Goal: Task Accomplishment & Management: Manage account settings

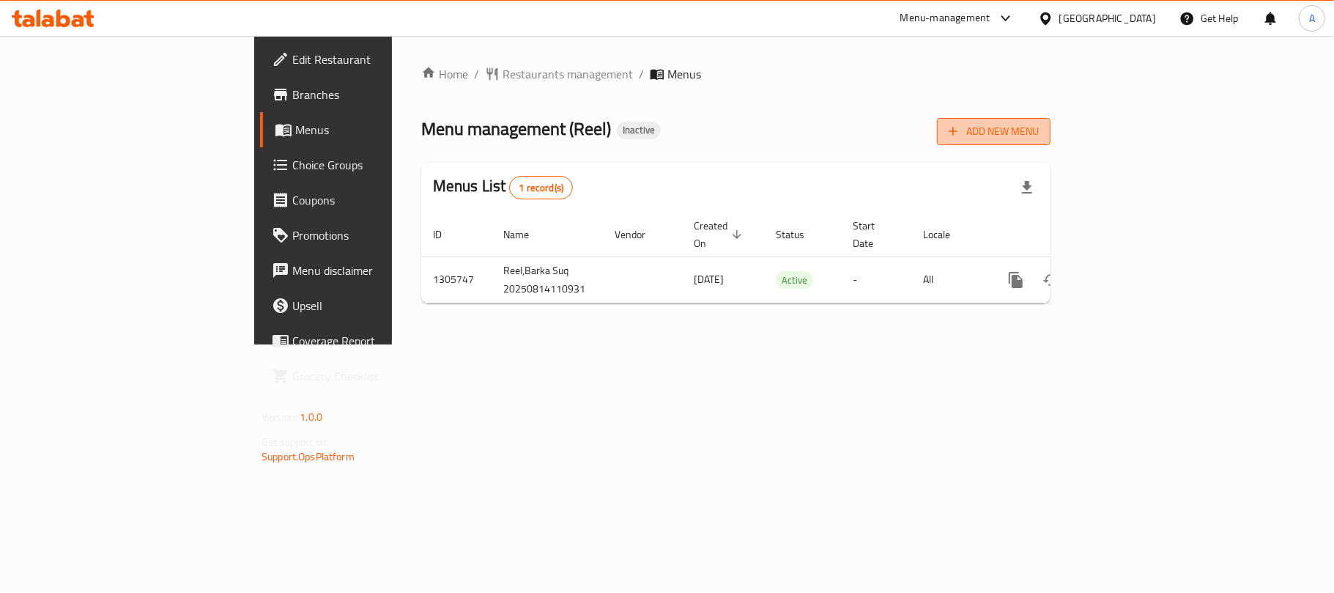
click at [1039, 126] on span "Add New Menu" at bounding box center [994, 131] width 90 height 18
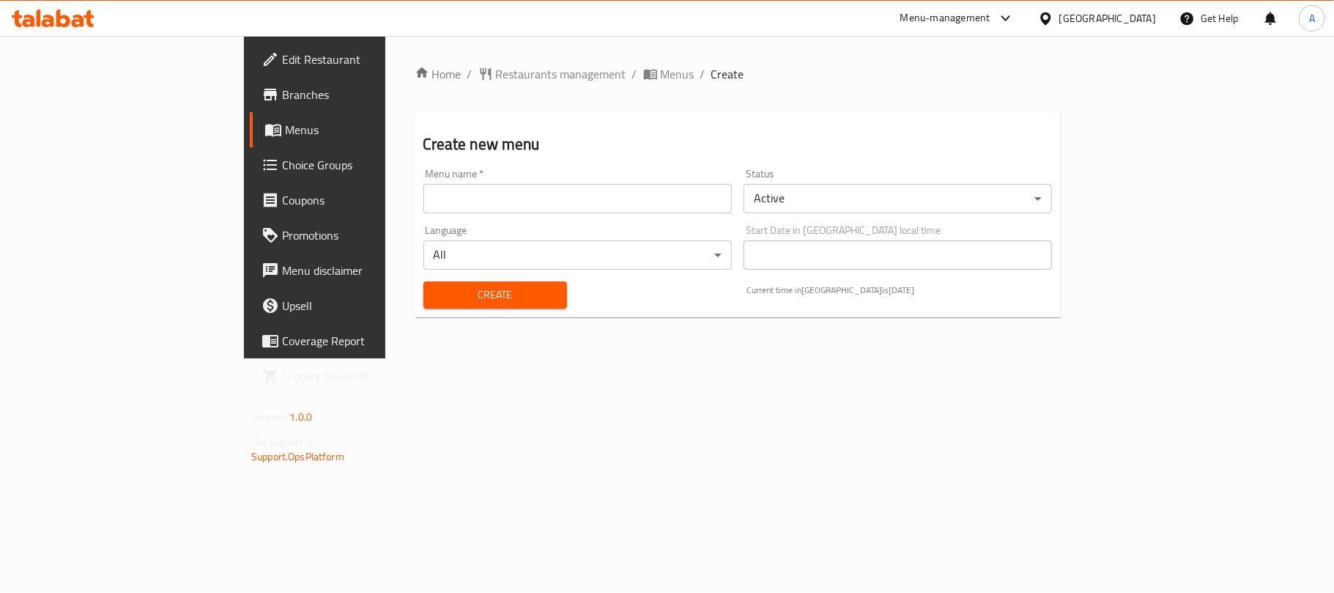
click at [508, 209] on input "text" at bounding box center [577, 198] width 308 height 29
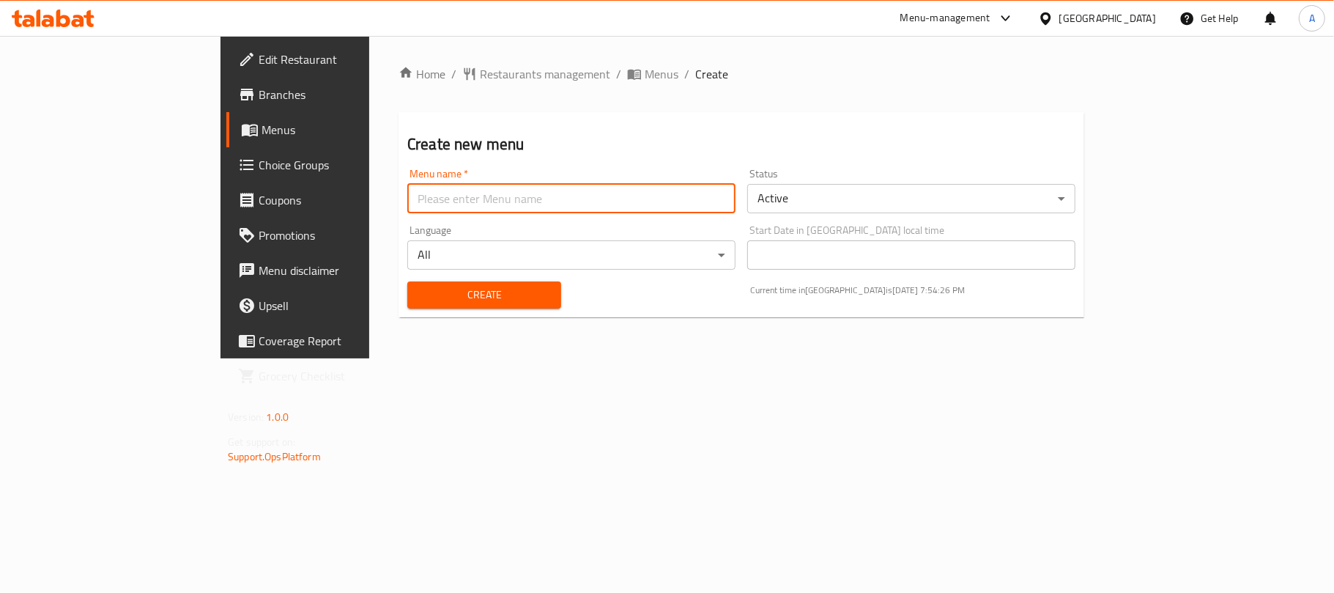
type input "Neww"
click at [419, 303] on span "Create" at bounding box center [484, 295] width 130 height 18
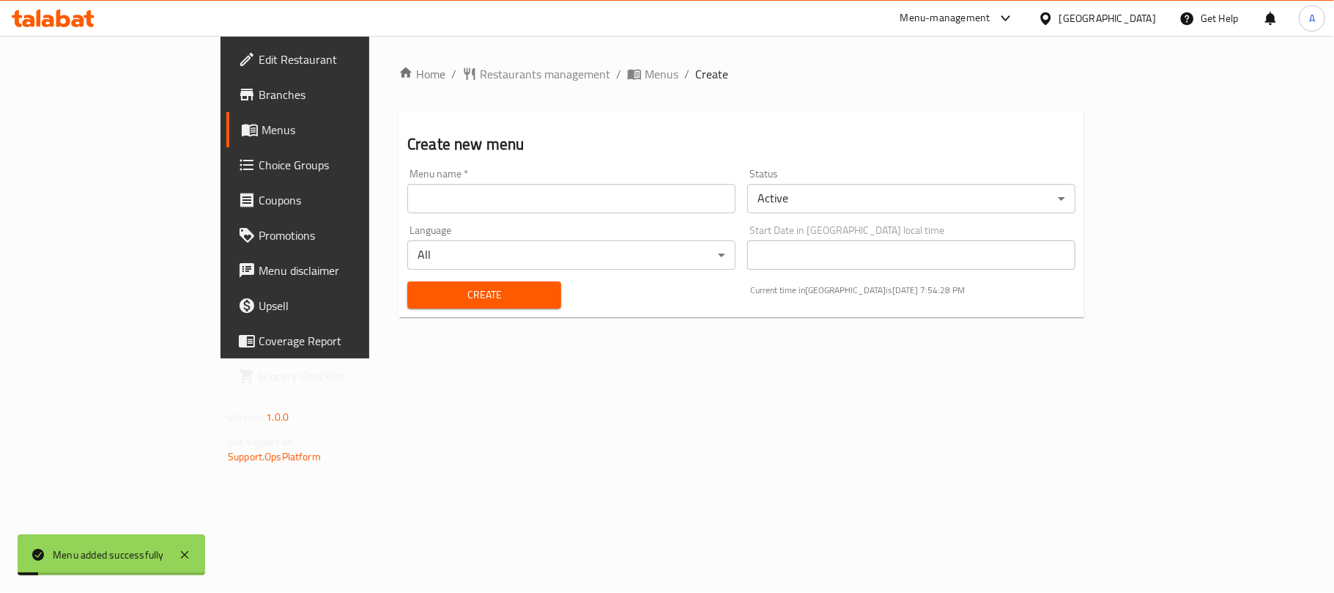
click at [261, 123] on span "Menus" at bounding box center [346, 130] width 170 height 18
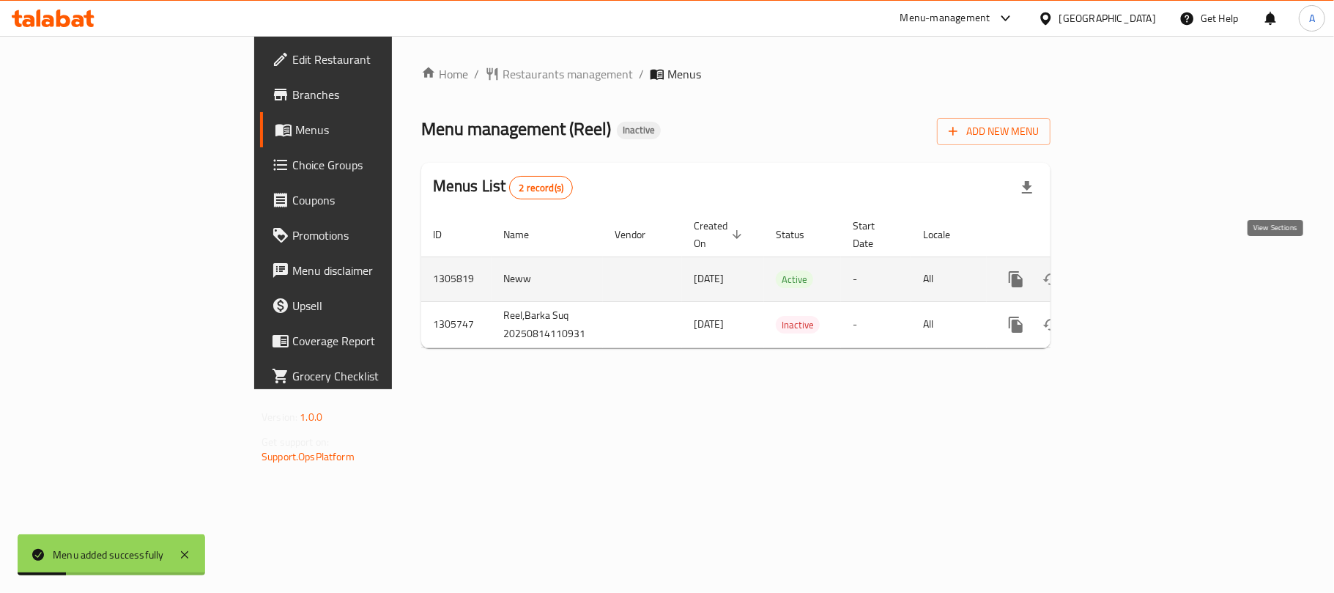
click at [1130, 270] on icon "enhanced table" at bounding box center [1122, 279] width 18 height 18
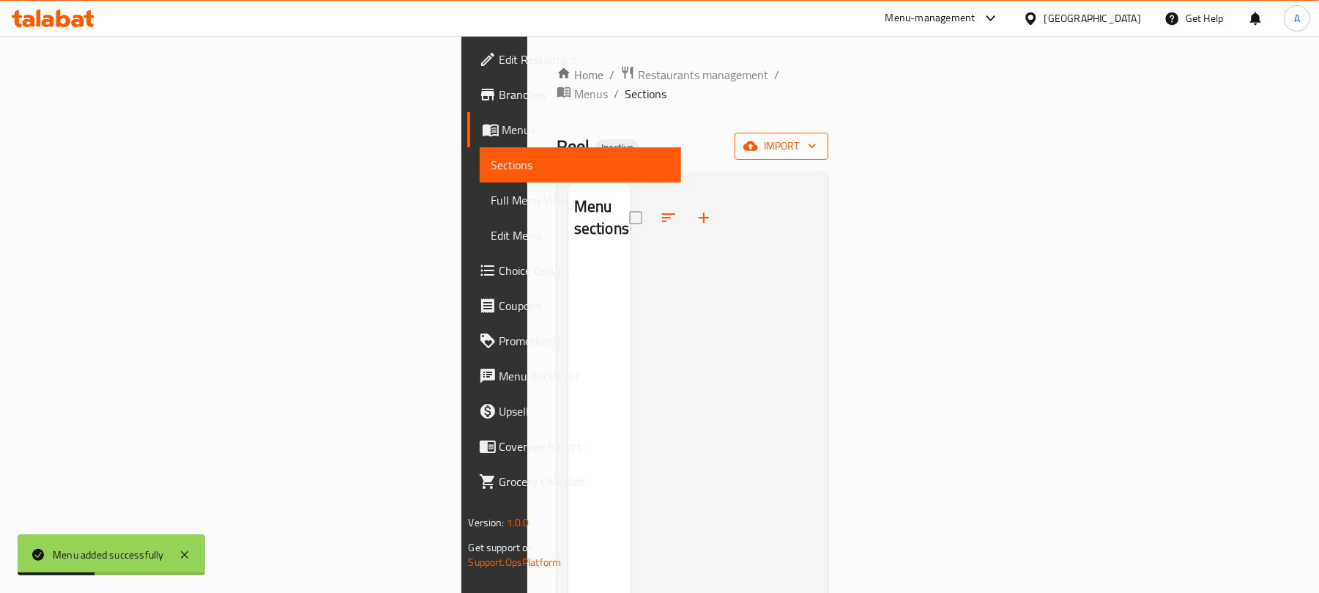
click at [758, 138] on icon "button" at bounding box center [750, 145] width 15 height 15
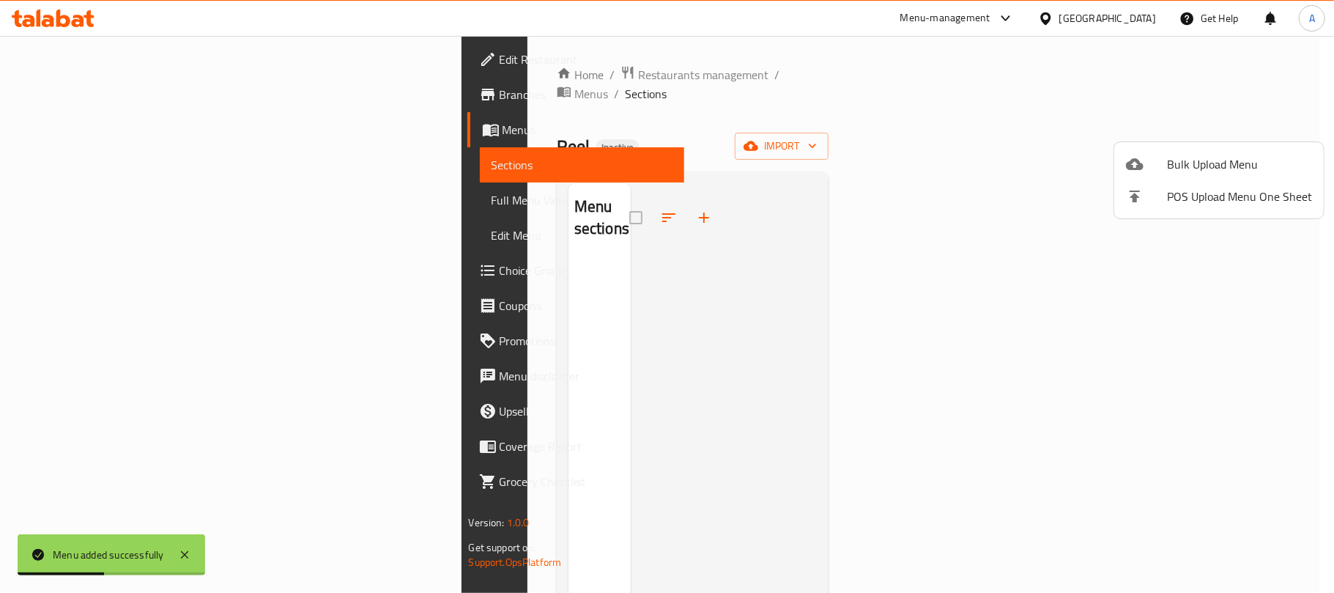
click at [1196, 146] on ul "Bulk Upload Menu POS Upload Menu One Sheet" at bounding box center [1218, 180] width 209 height 76
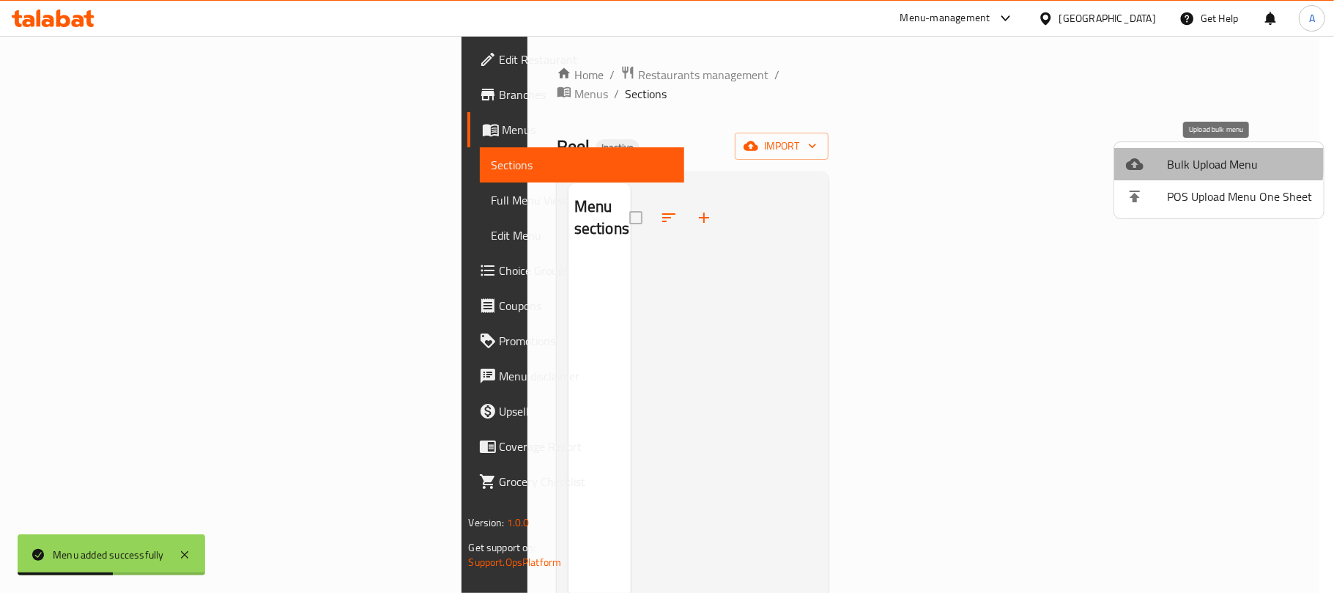
click at [1184, 158] on span "Bulk Upload Menu" at bounding box center [1239, 164] width 145 height 18
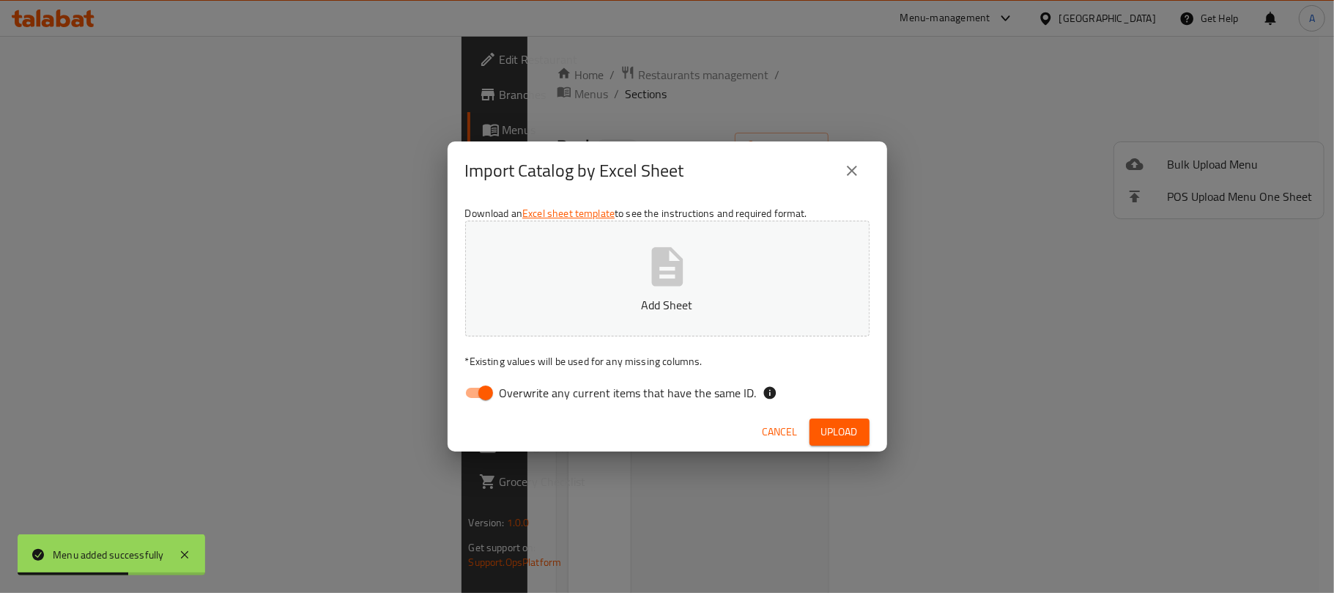
click at [475, 404] on input "Overwrite any current items that have the same ID." at bounding box center [485, 393] width 83 height 28
checkbox input "false"
click at [605, 270] on button "Add Sheet" at bounding box center [667, 278] width 404 height 116
click at [817, 438] on button "Upload" at bounding box center [839, 431] width 60 height 27
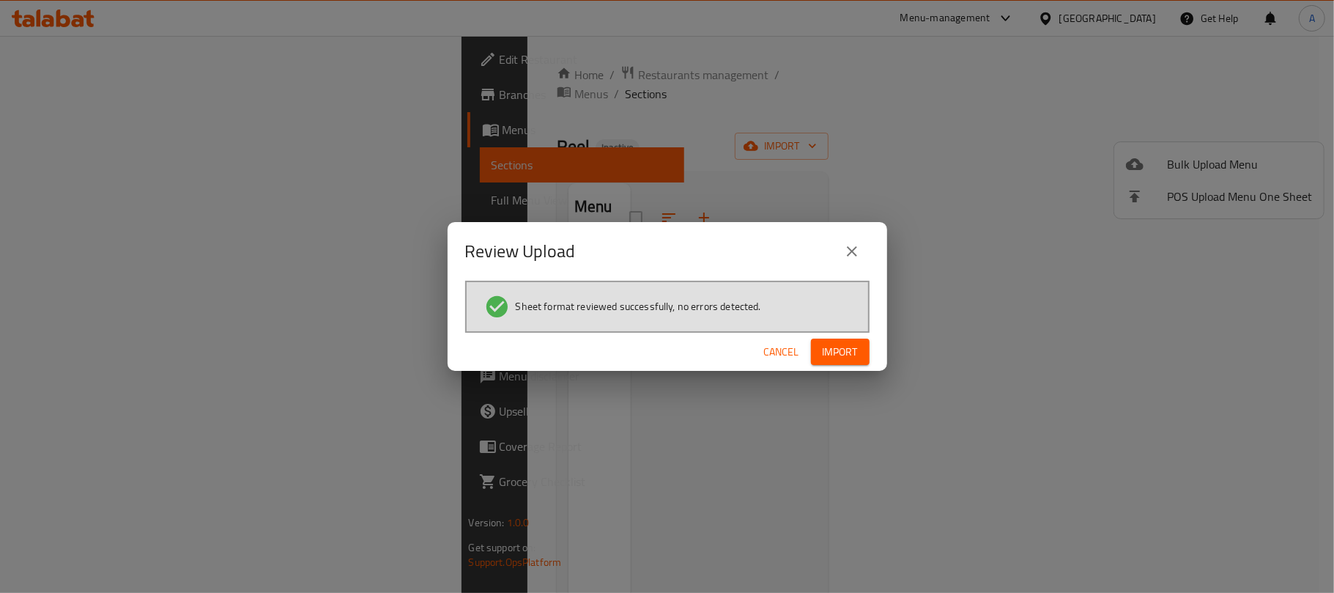
click at [836, 365] on div "Cancel Import" at bounding box center [667, 352] width 439 height 39
click at [836, 361] on button "Import" at bounding box center [840, 351] width 59 height 27
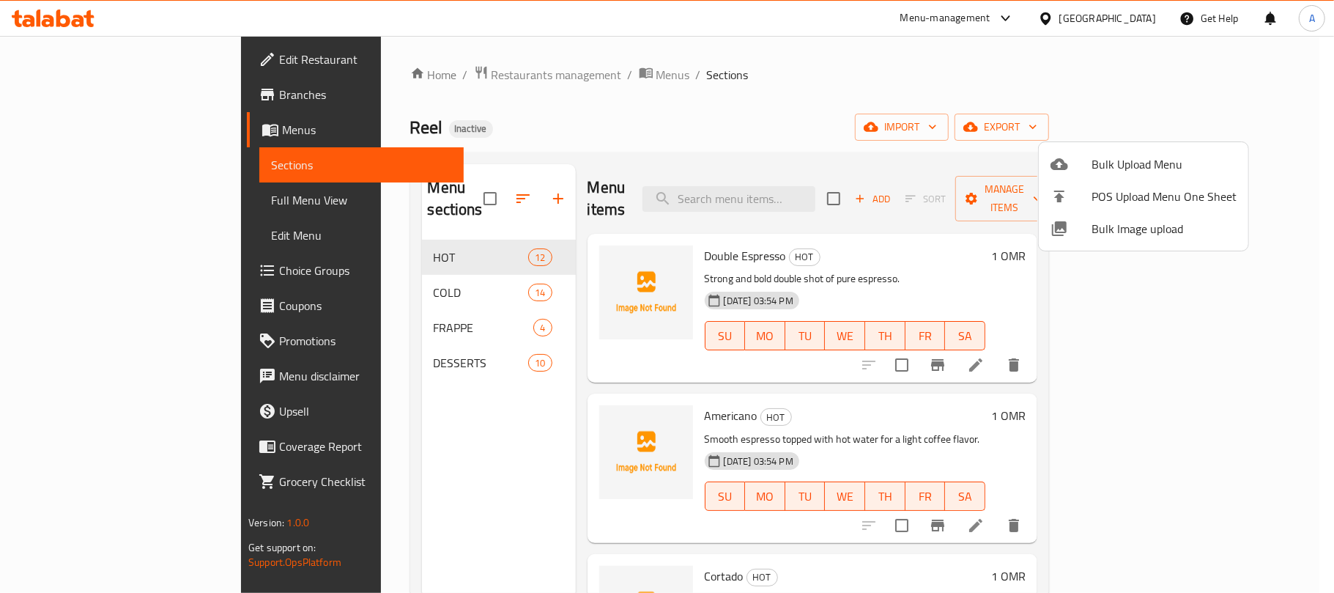
click at [126, 208] on div at bounding box center [667, 296] width 1334 height 593
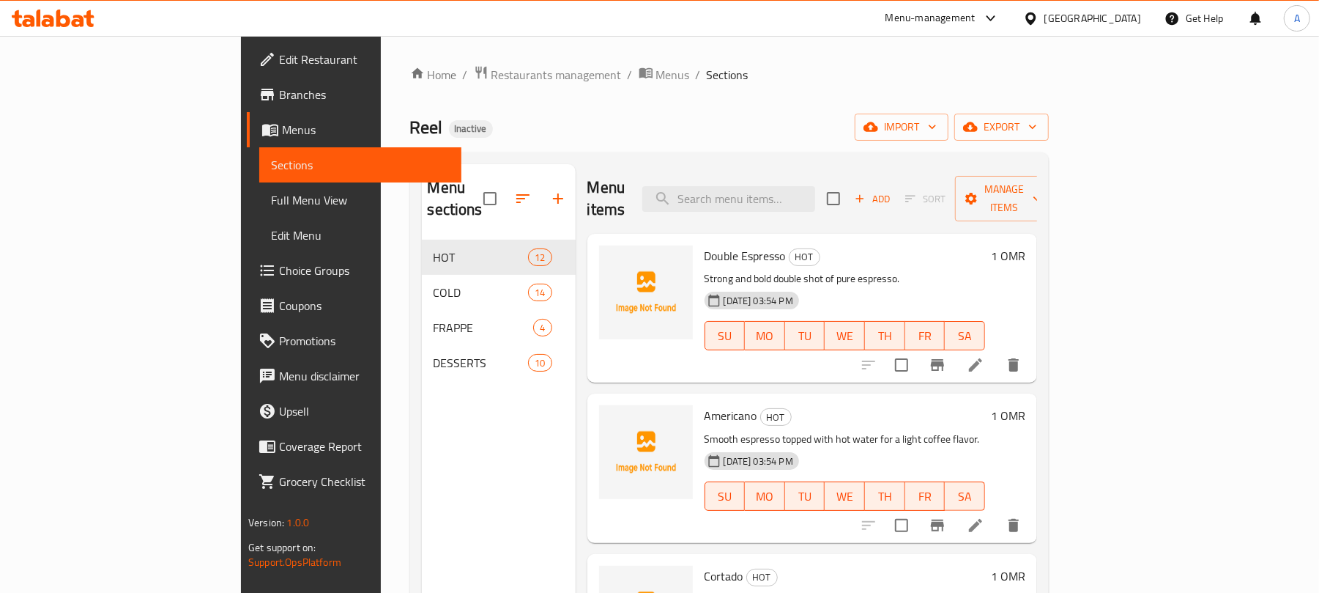
click at [271, 208] on span "Full Menu View" at bounding box center [360, 200] width 179 height 18
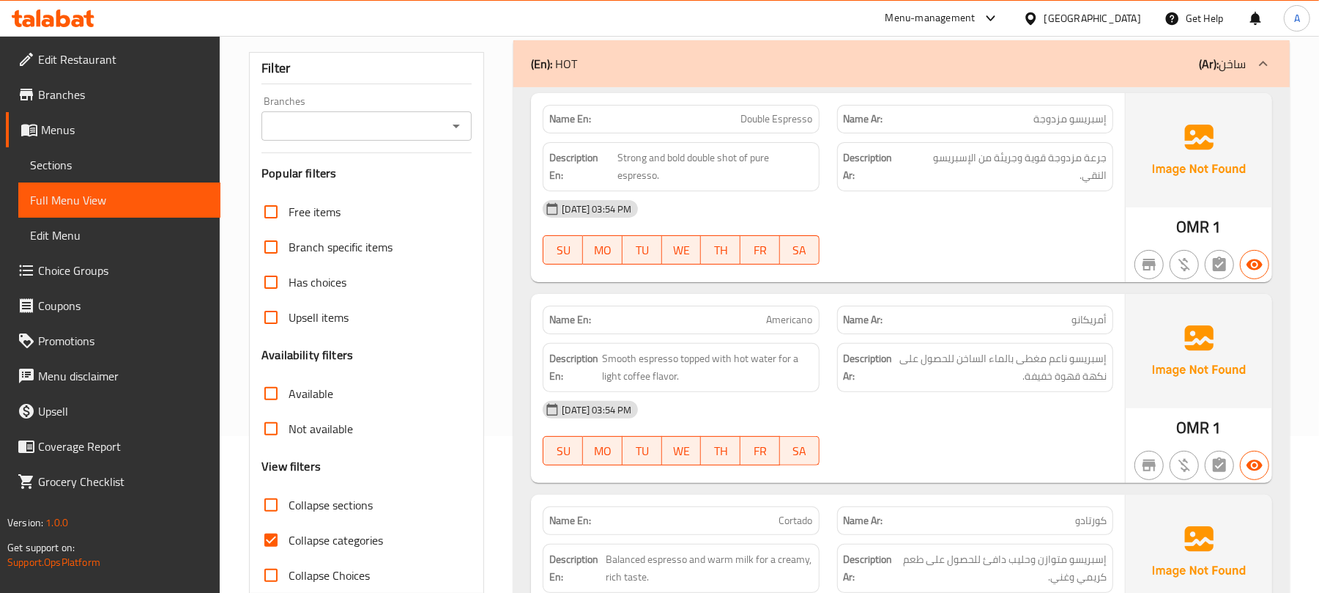
scroll to position [195, 0]
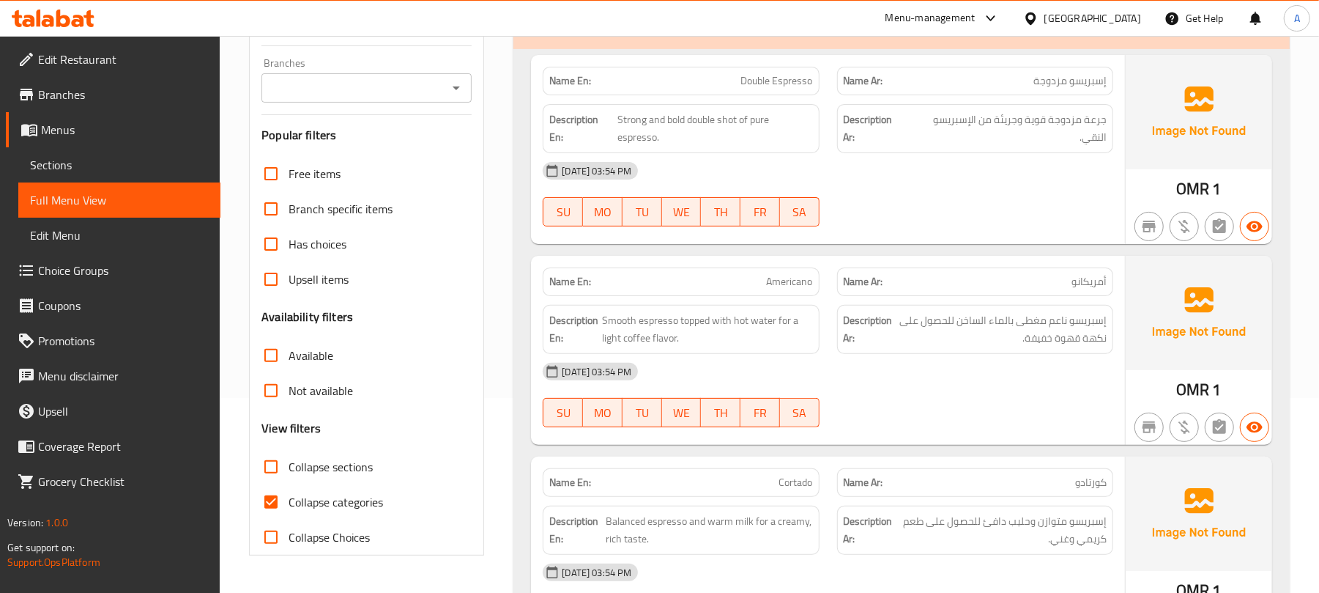
click at [308, 510] on span "Collapse categories" at bounding box center [336, 502] width 94 height 18
click at [289, 510] on input "Collapse categories" at bounding box center [270, 501] width 35 height 35
checkbox input "false"
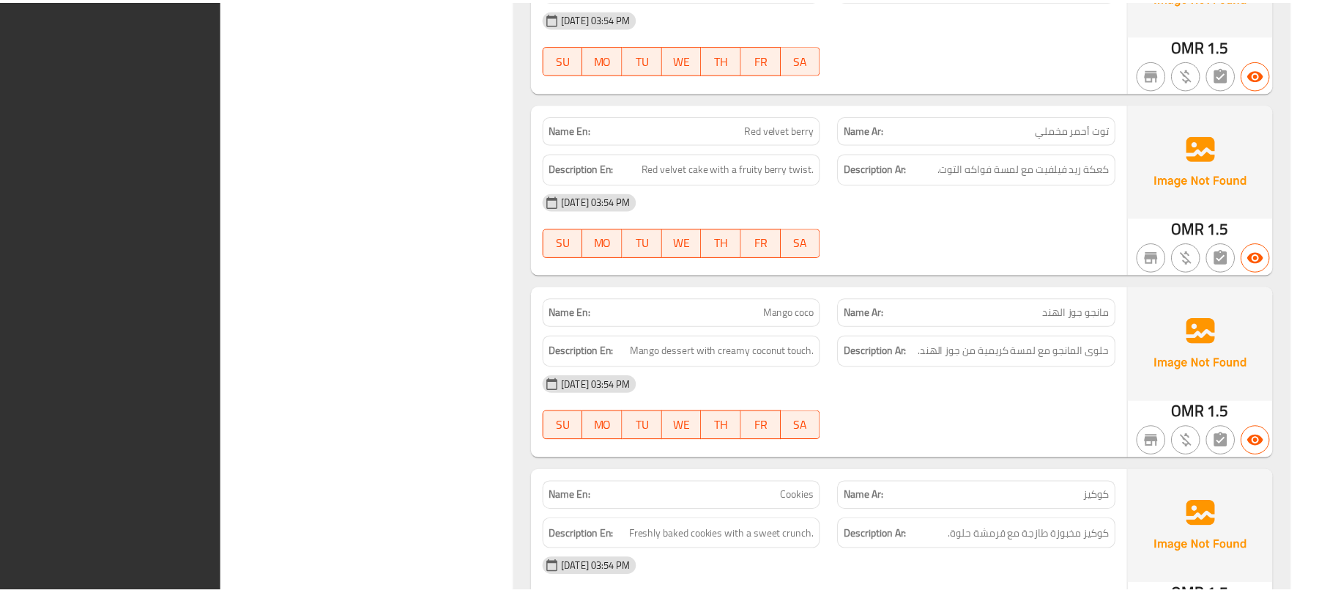
scroll to position [7677, 0]
